Goal: Navigation & Orientation: Find specific page/section

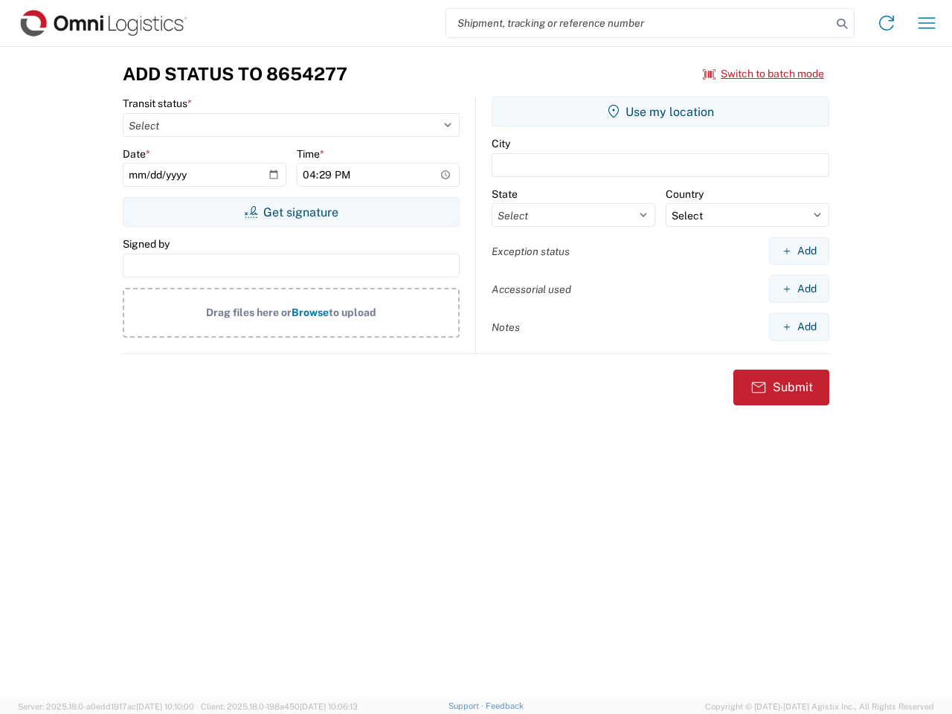
click at [639, 23] on input "search" at bounding box center [638, 23] width 385 height 28
click at [842, 24] on icon at bounding box center [841, 23] width 21 height 21
click at [886, 23] on icon at bounding box center [886, 23] width 24 height 24
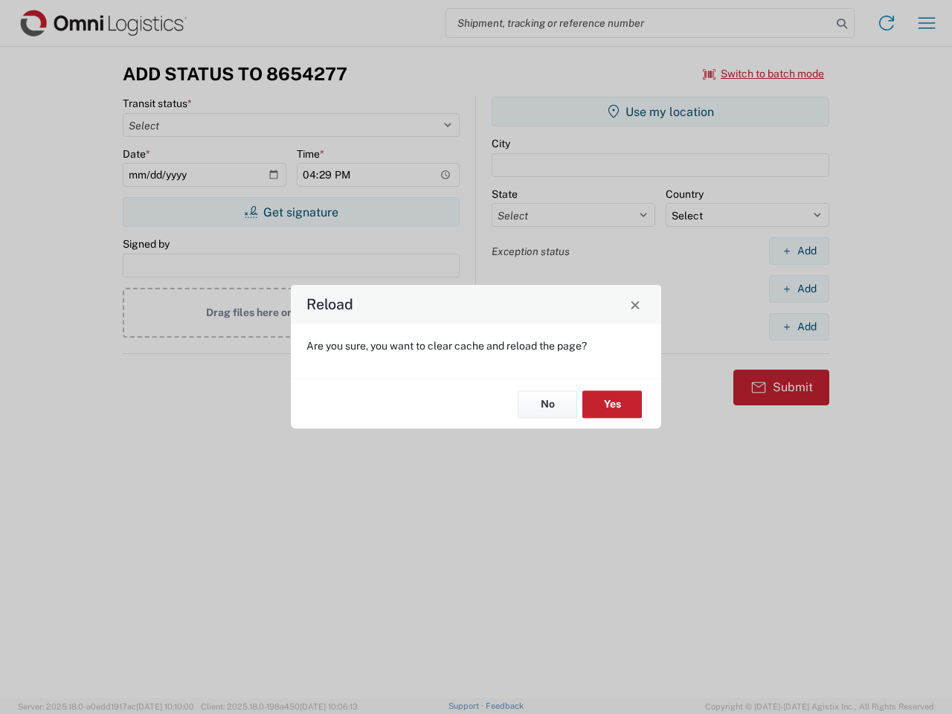
click at [763, 74] on div "Reload Are you sure, you want to clear cache and reload the page? No Yes" at bounding box center [476, 357] width 952 height 714
click at [291, 212] on div "Reload Are you sure, you want to clear cache and reload the page? No Yes" at bounding box center [476, 357] width 952 height 714
click at [660, 112] on div "Reload Are you sure, you want to clear cache and reload the page? No Yes" at bounding box center [476, 357] width 952 height 714
click at [798, 251] on div "Reload Are you sure, you want to clear cache and reload the page? No Yes" at bounding box center [476, 357] width 952 height 714
click at [798, 288] on div "Reload Are you sure, you want to clear cache and reload the page? No Yes" at bounding box center [476, 357] width 952 height 714
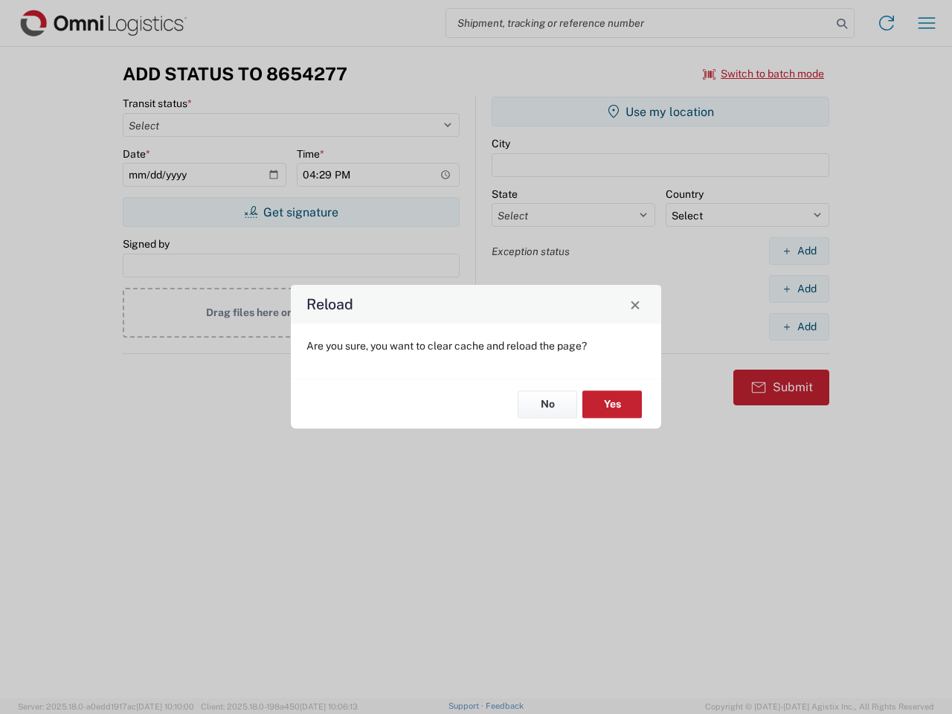
click at [798, 326] on div "Reload Are you sure, you want to clear cache and reload the page? No Yes" at bounding box center [476, 357] width 952 height 714
